Goal: Find specific page/section: Find specific page/section

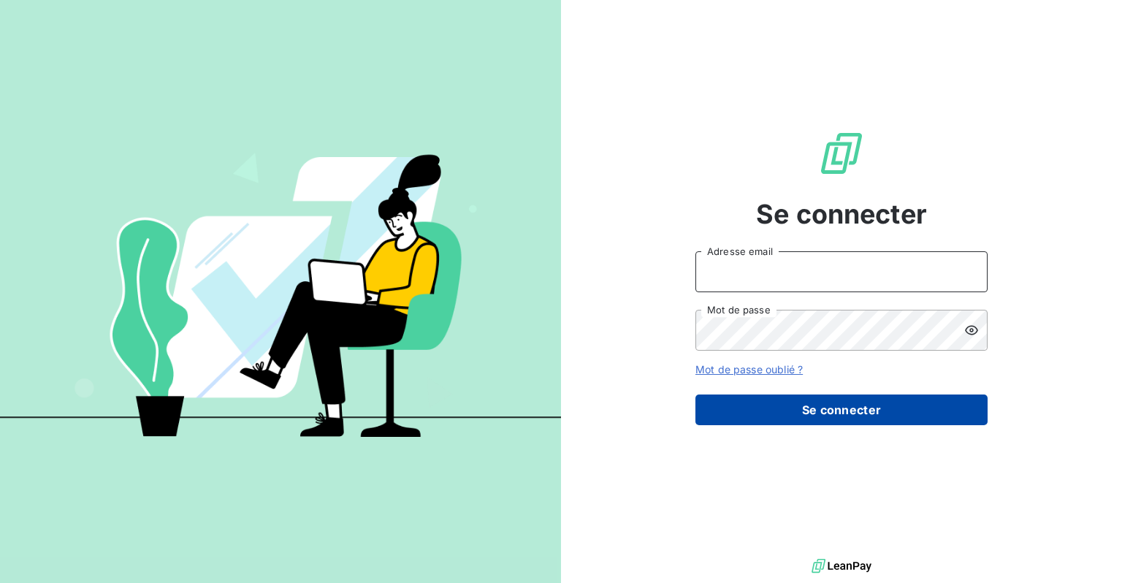
type input "[EMAIL_ADDRESS][DOMAIN_NAME]"
click at [815, 411] on button "Se connecter" at bounding box center [842, 410] width 292 height 31
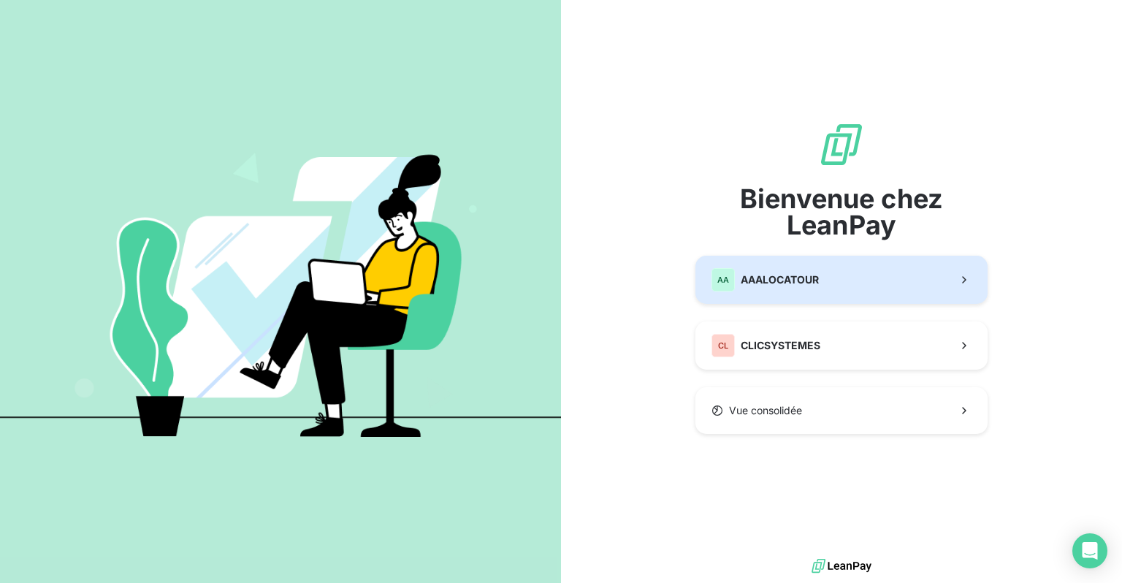
click at [786, 285] on span "AAALOCATOUR" at bounding box center [780, 280] width 78 height 15
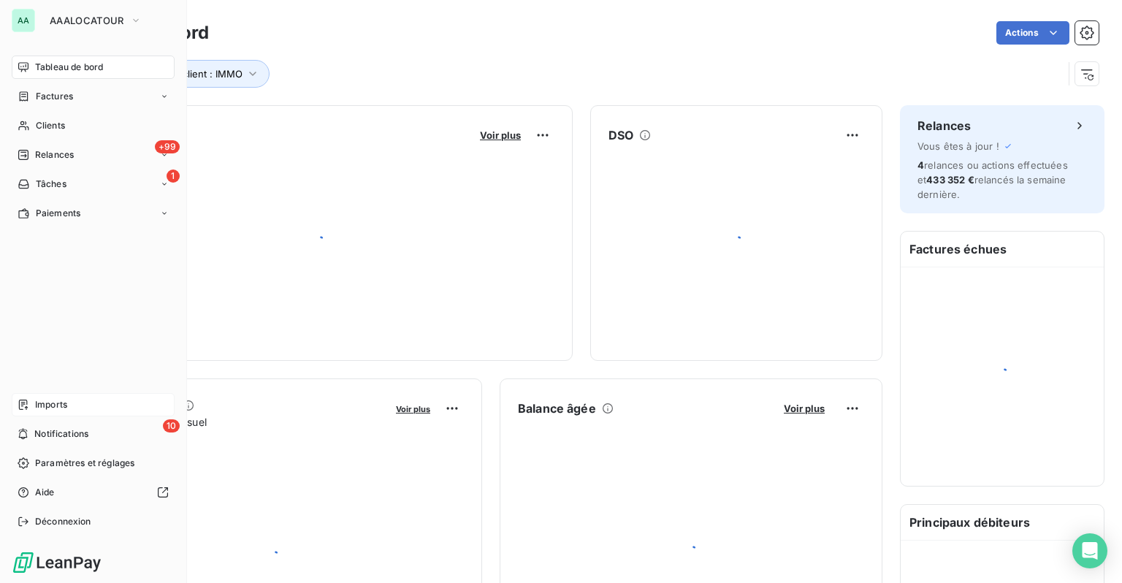
click at [50, 408] on span "Imports" at bounding box center [51, 404] width 32 height 13
